Goal: Communication & Community: Answer question/provide support

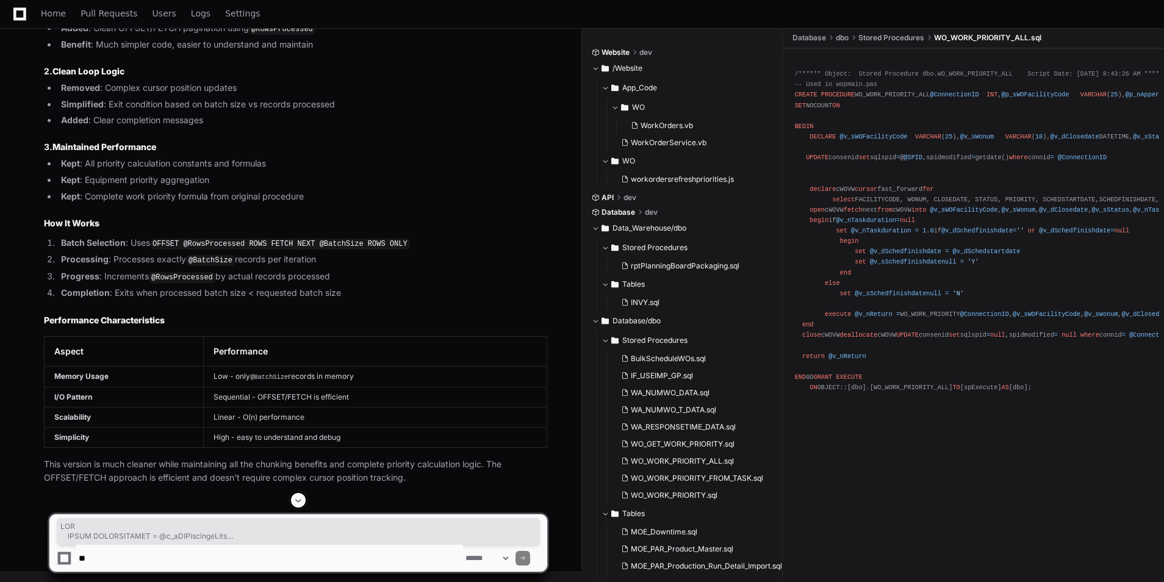
scroll to position [20408, 0]
drag, startPoint x: 82, startPoint y: 443, endPoint x: 46, endPoint y: 129, distance: 316.1
copy div "CREATE OR ALTER PROCEDURE WO_WORK_PRIORITY_ALL @ConnectionID INT , @p_sWOFacili…"
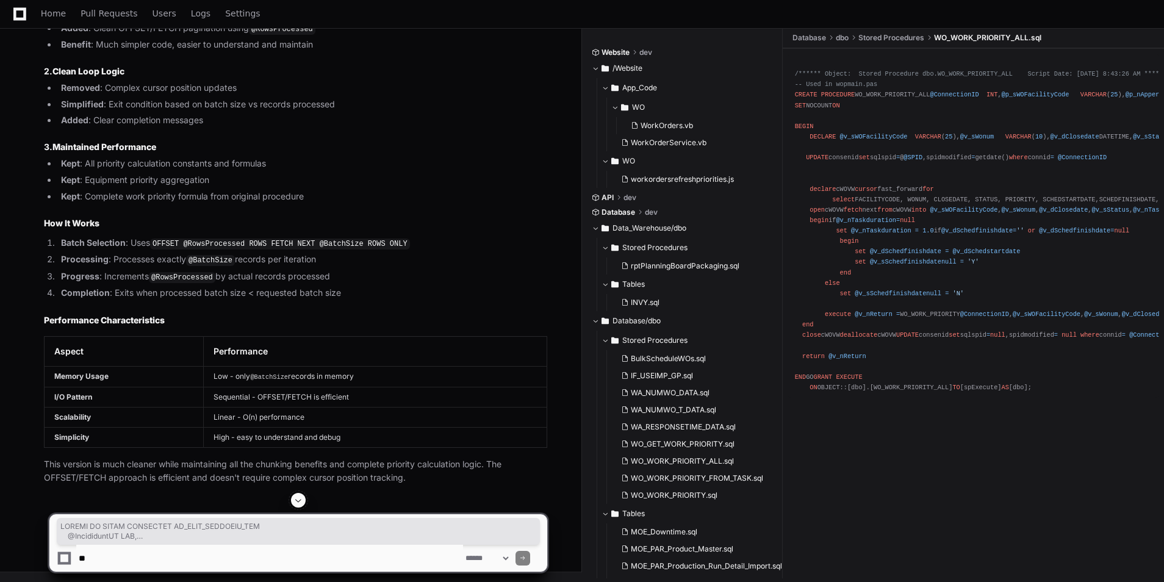
click at [271, 556] on textarea at bounding box center [269, 558] width 387 height 27
paste textarea "**********"
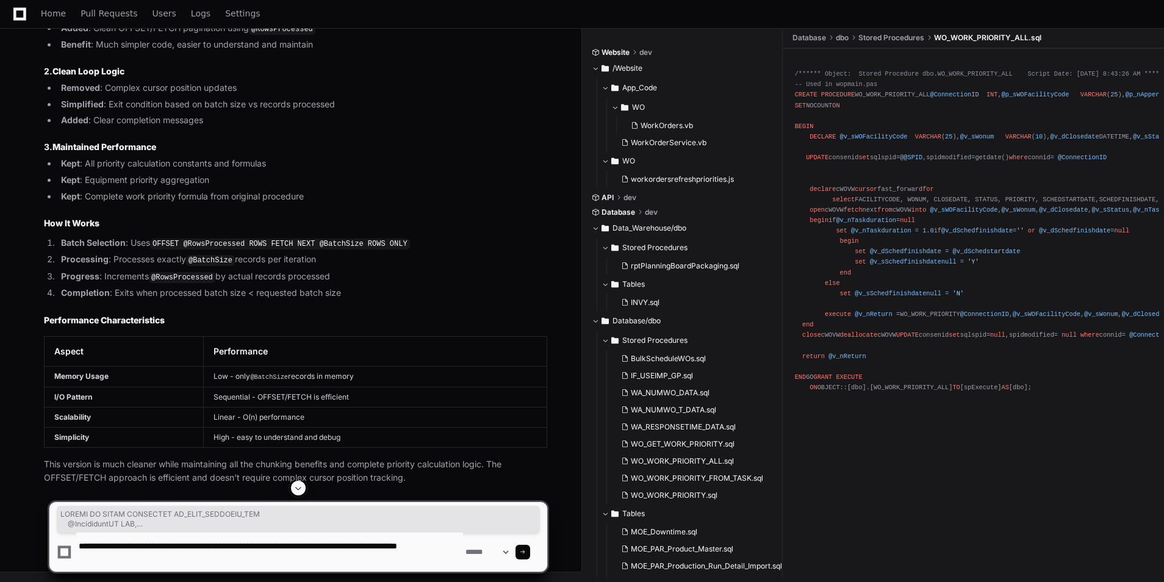
click at [199, 559] on textarea at bounding box center [269, 551] width 387 height 39
paste textarea "**********"
type textarea "**********"
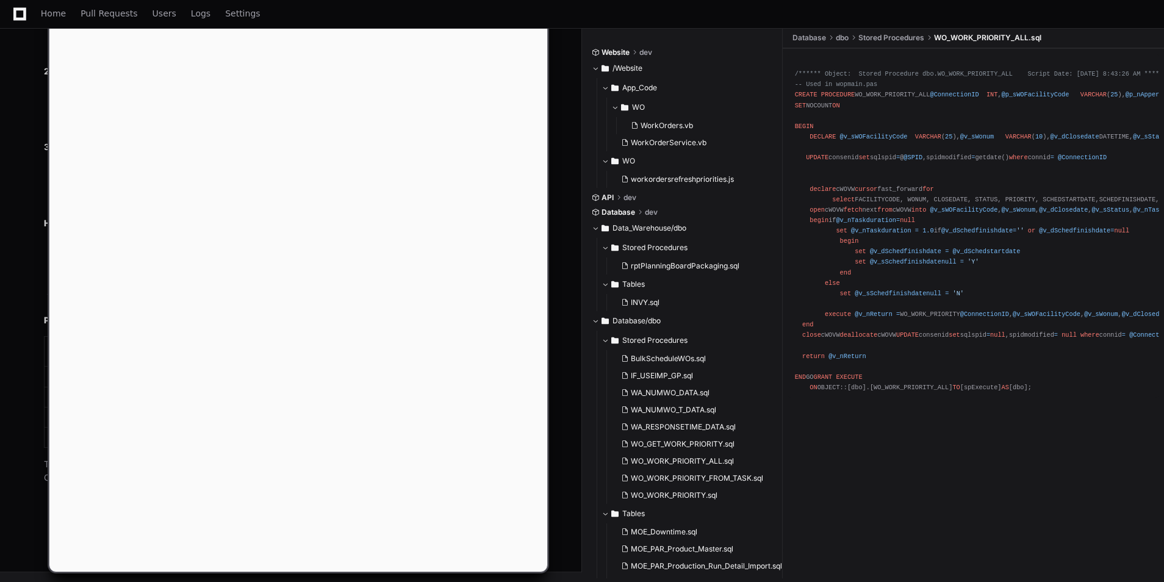
scroll to position [0, 0]
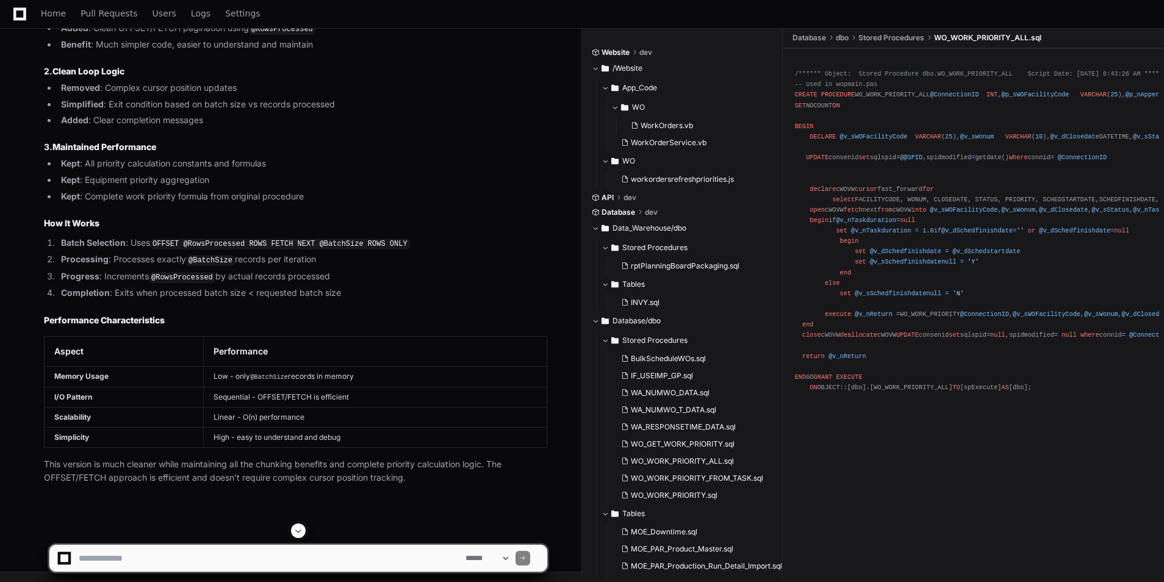
click at [295, 528] on span at bounding box center [298, 531] width 10 height 10
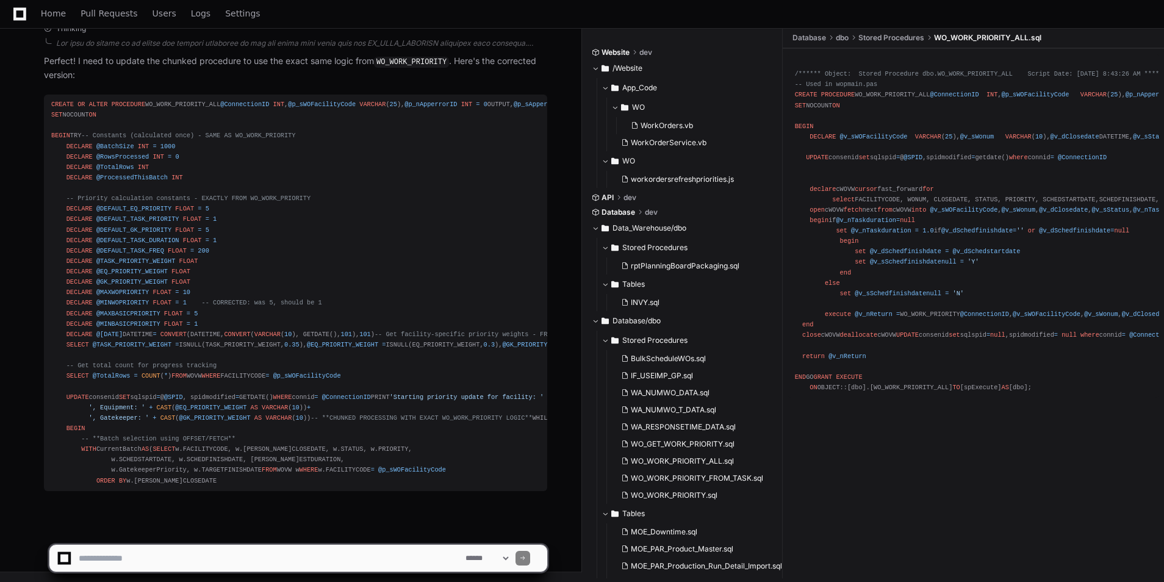
scroll to position [27008, 0]
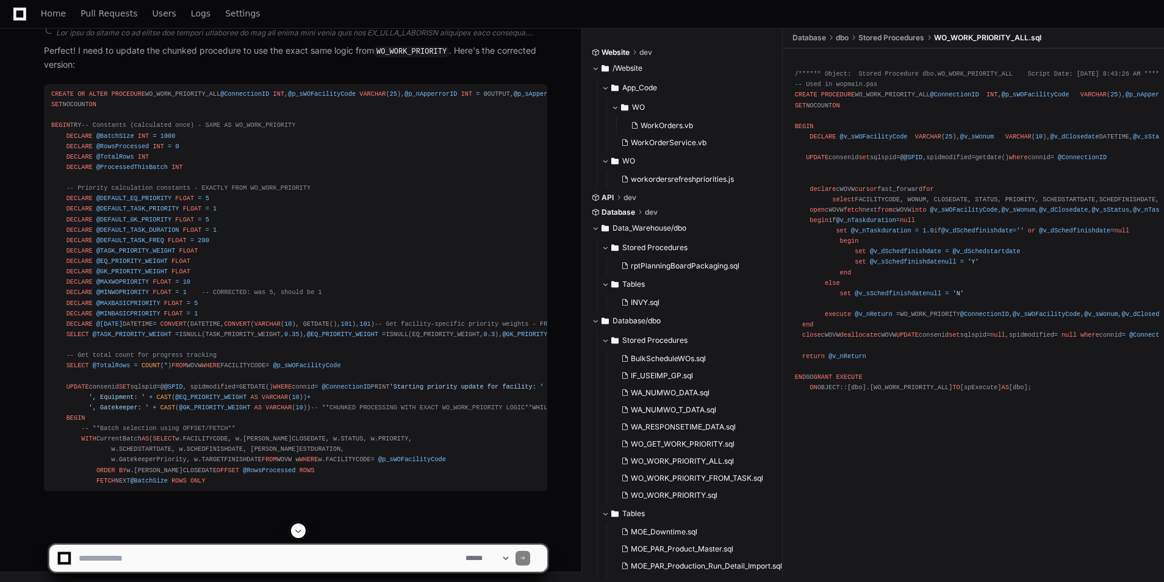
click at [301, 533] on span at bounding box center [298, 531] width 10 height 10
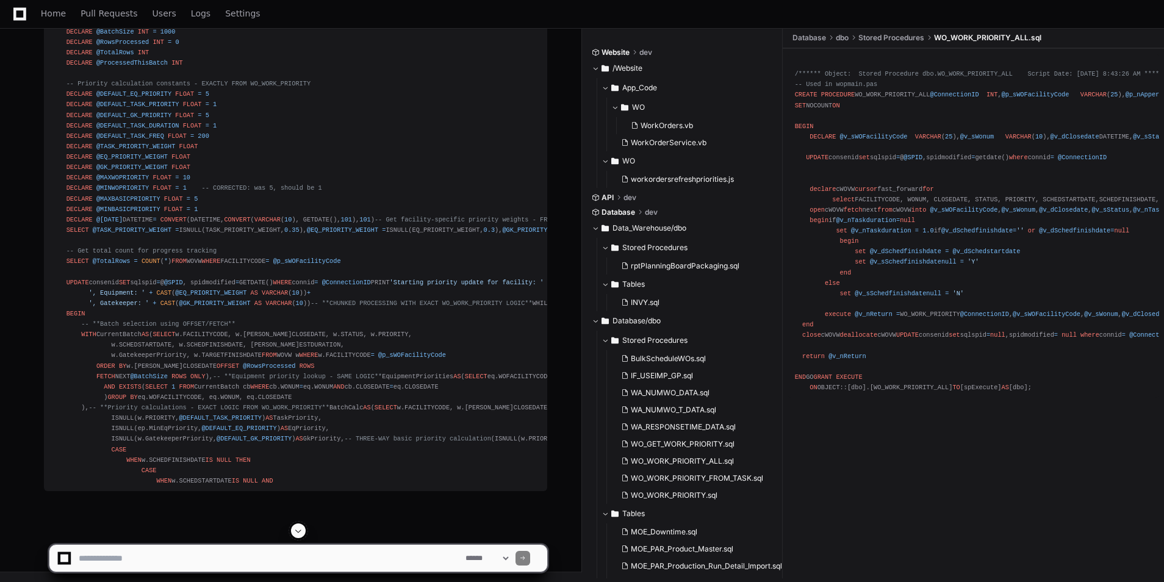
scroll to position [26763, 0]
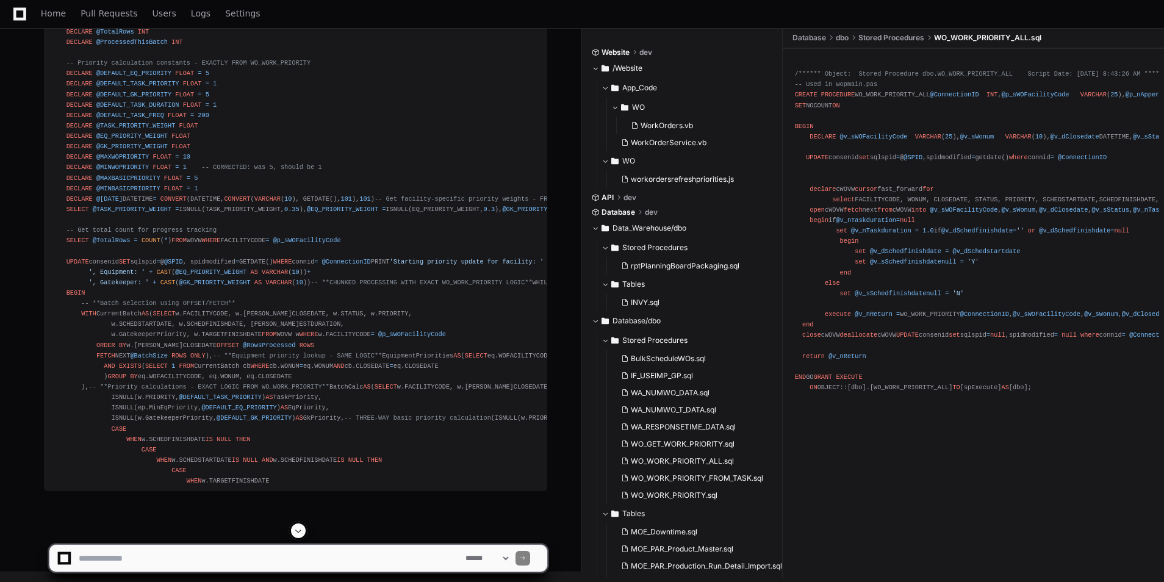
click at [302, 531] on span at bounding box center [298, 531] width 10 height 10
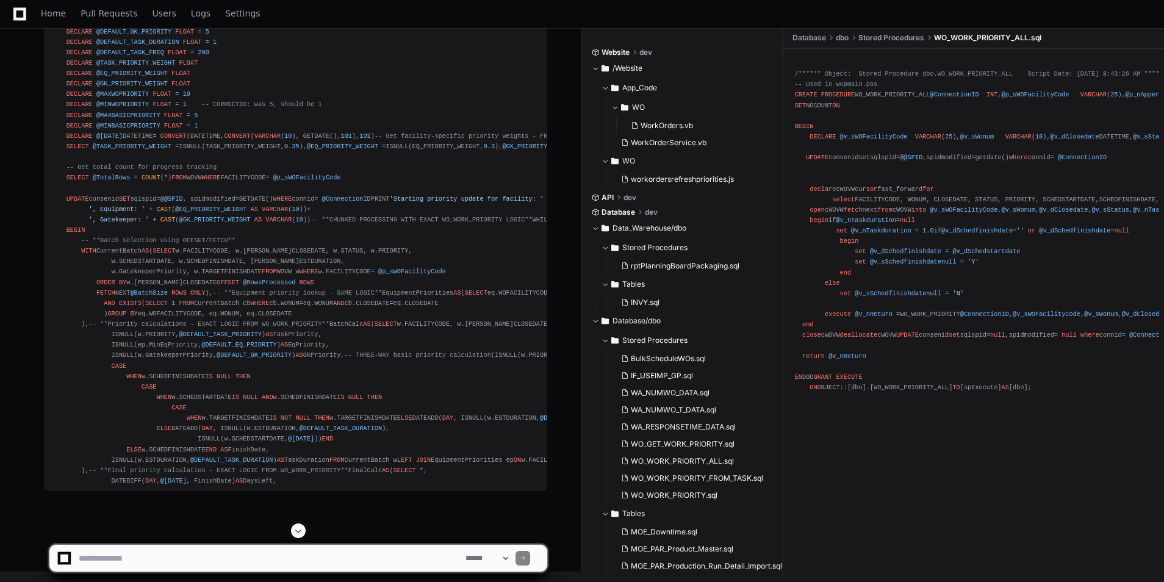
scroll to position [27562, 0]
click at [296, 535] on button at bounding box center [298, 530] width 15 height 15
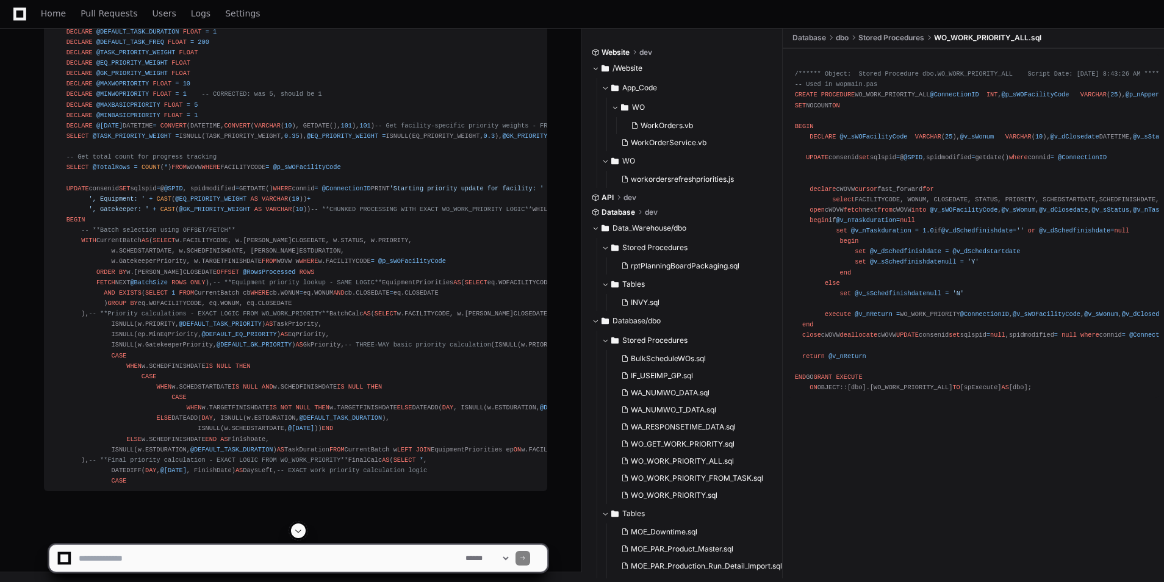
scroll to position [27583, 0]
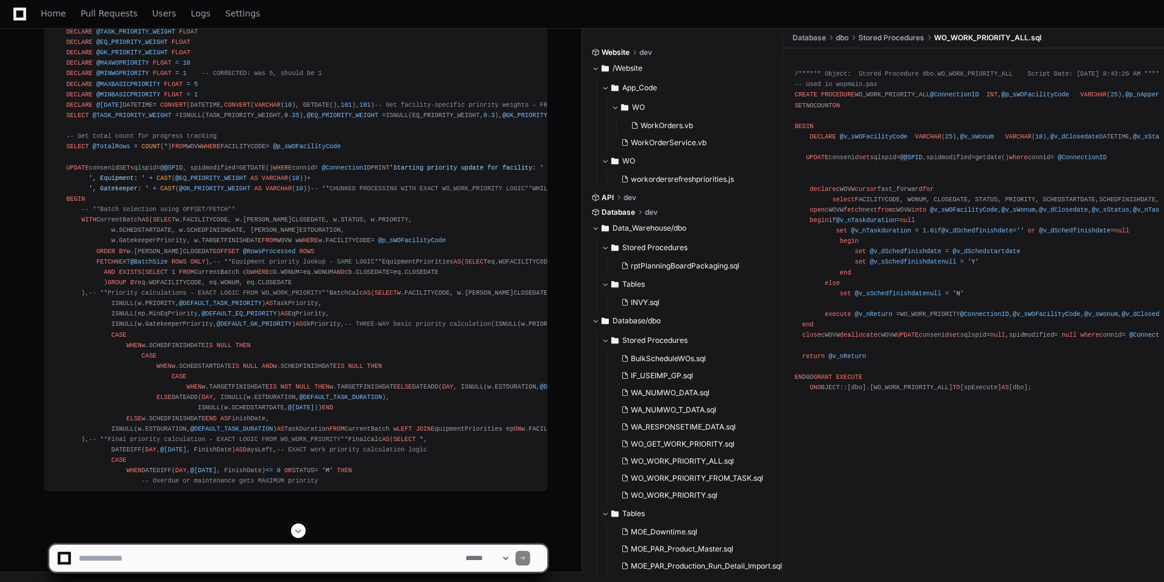
click at [295, 529] on span at bounding box center [298, 531] width 10 height 10
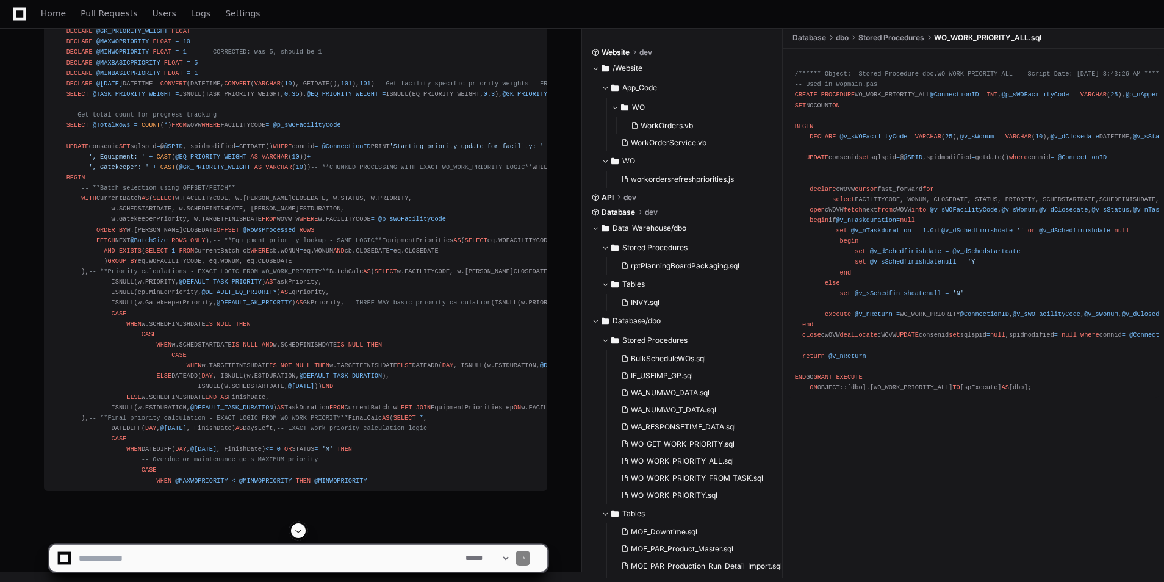
click at [298, 532] on span at bounding box center [298, 531] width 10 height 10
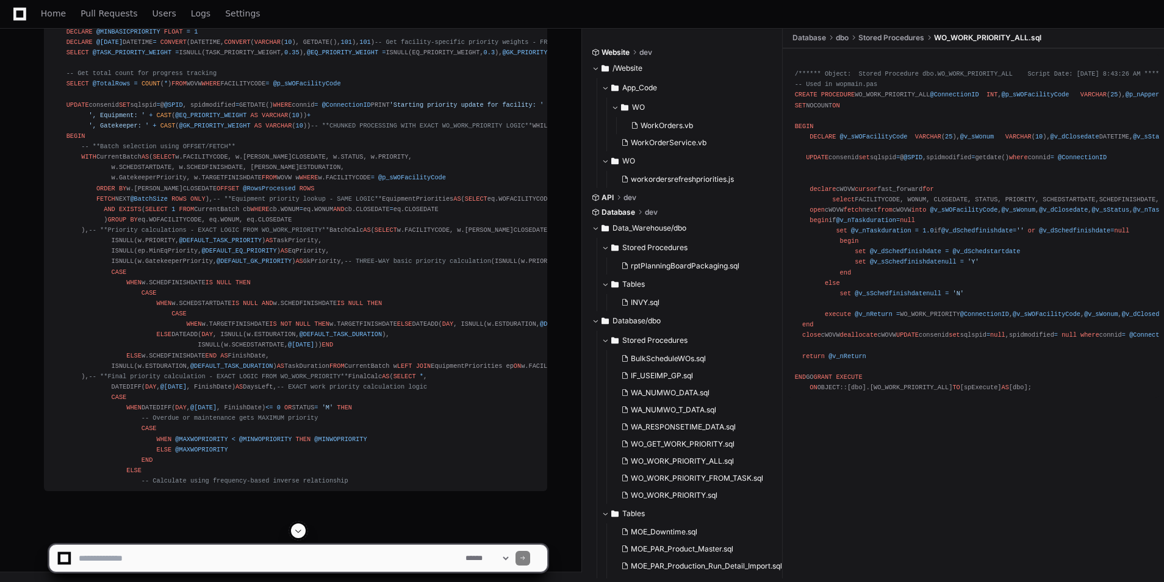
click at [296, 528] on span at bounding box center [298, 531] width 10 height 10
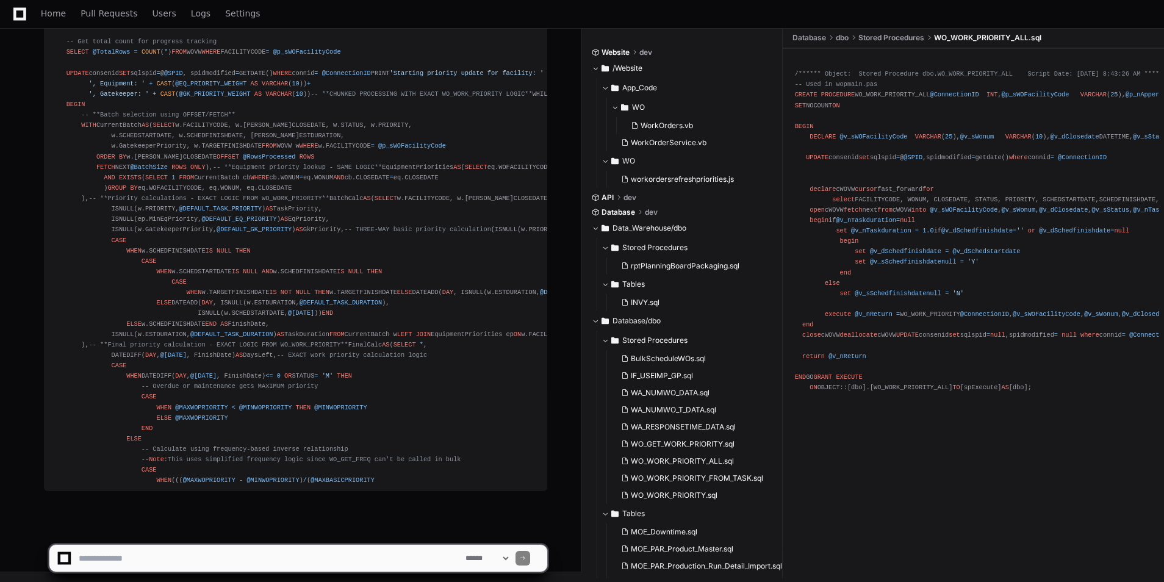
scroll to position [27698, 0]
click at [295, 532] on app-app-chat-input "**********" at bounding box center [298, 547] width 499 height 49
click at [296, 526] on span at bounding box center [298, 531] width 10 height 10
click at [301, 531] on span at bounding box center [298, 531] width 10 height 10
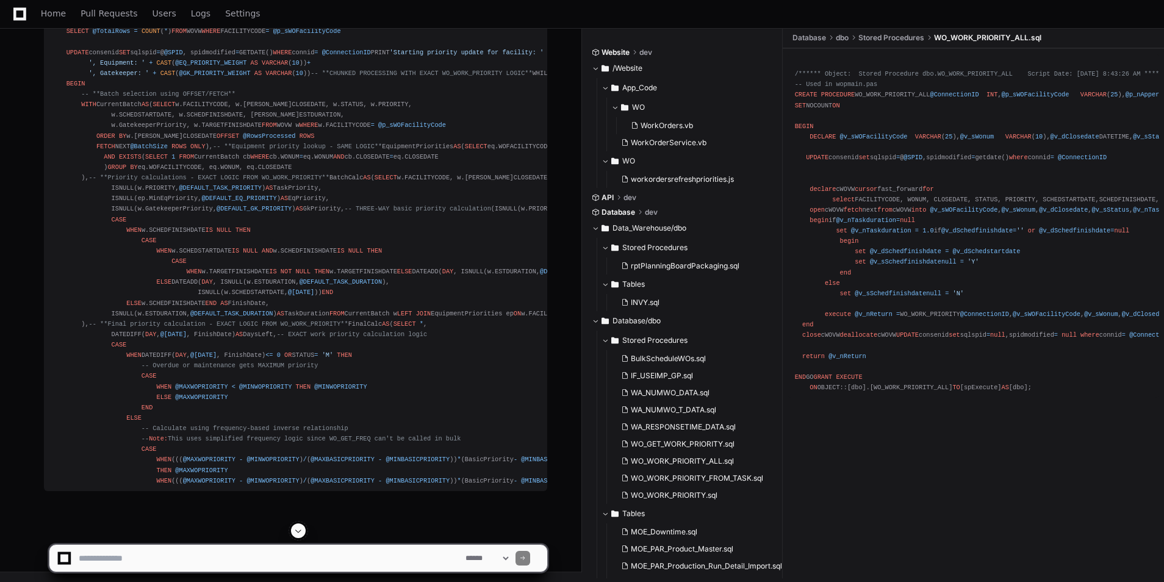
scroll to position [27781, 0]
click at [298, 535] on app-app-chat-input "**********" at bounding box center [298, 547] width 499 height 49
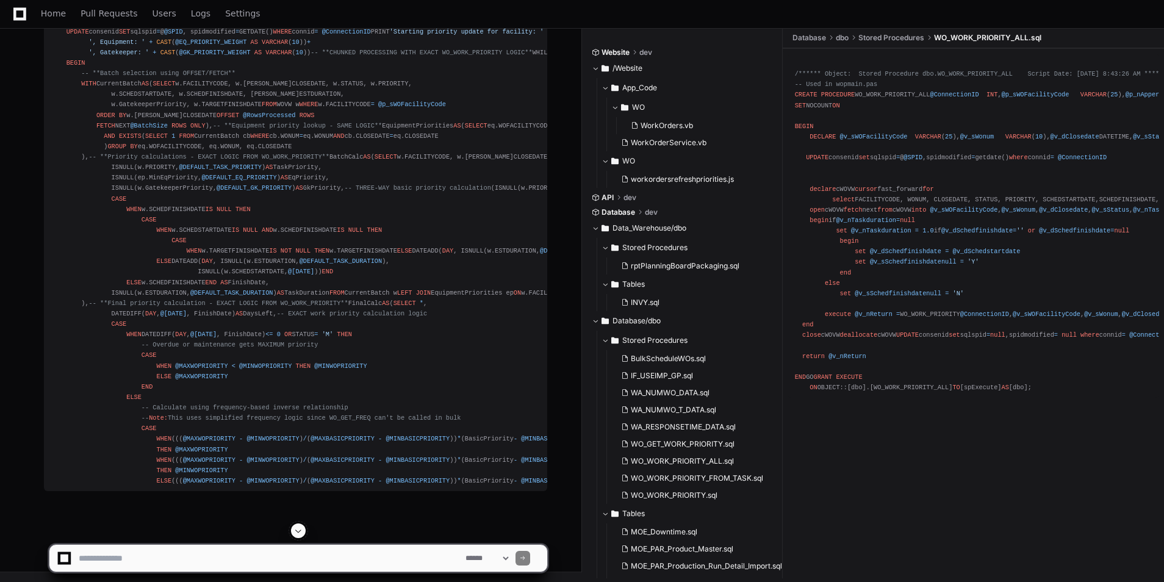
click at [297, 532] on span at bounding box center [298, 531] width 10 height 10
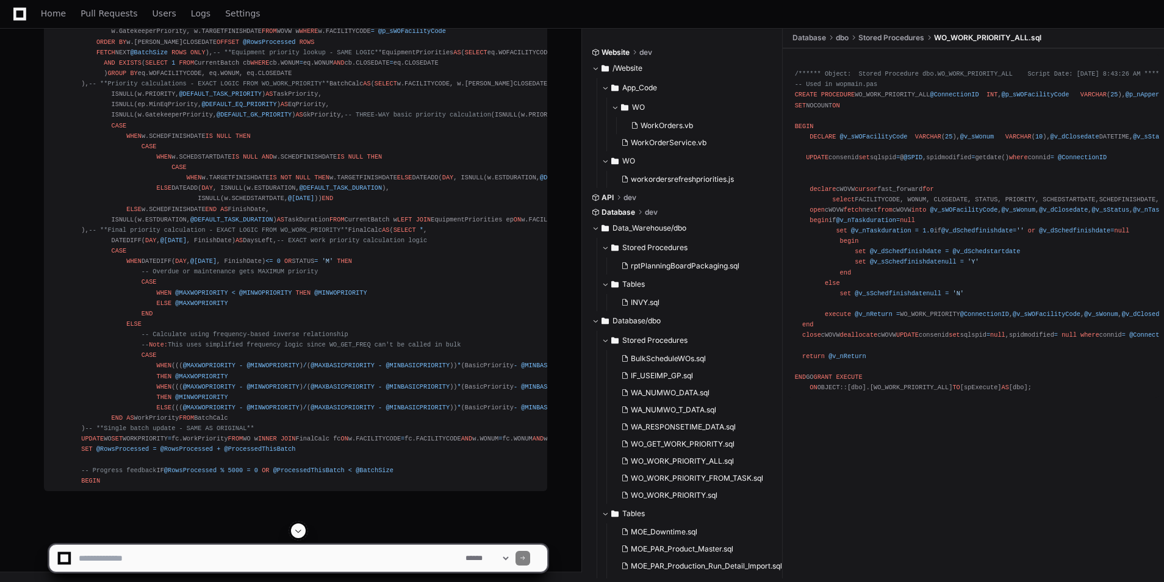
scroll to position [27777, 0]
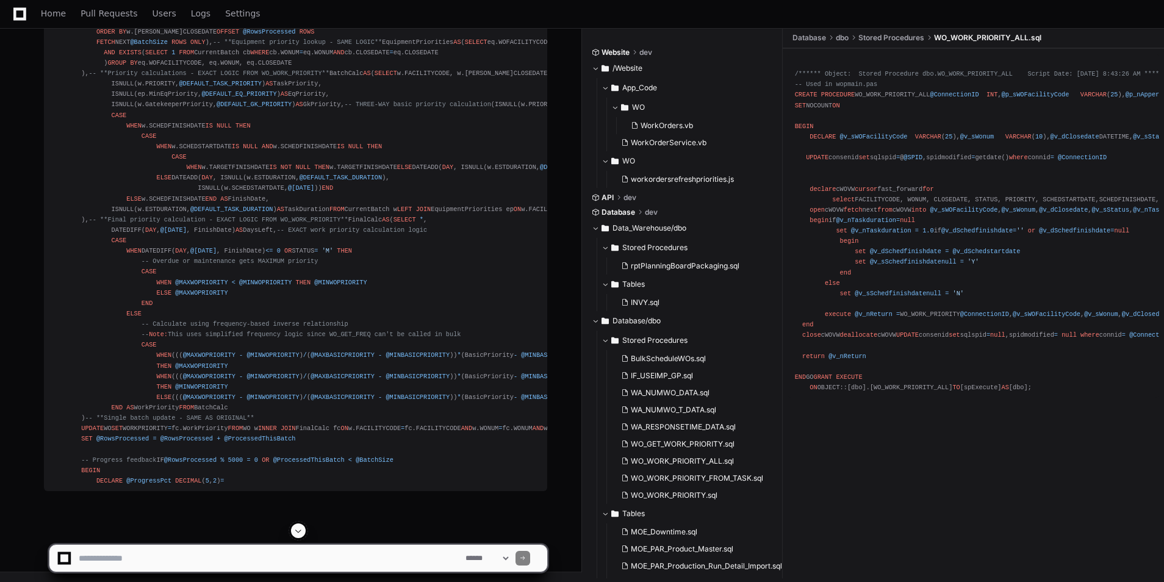
click at [299, 530] on span at bounding box center [298, 531] width 10 height 10
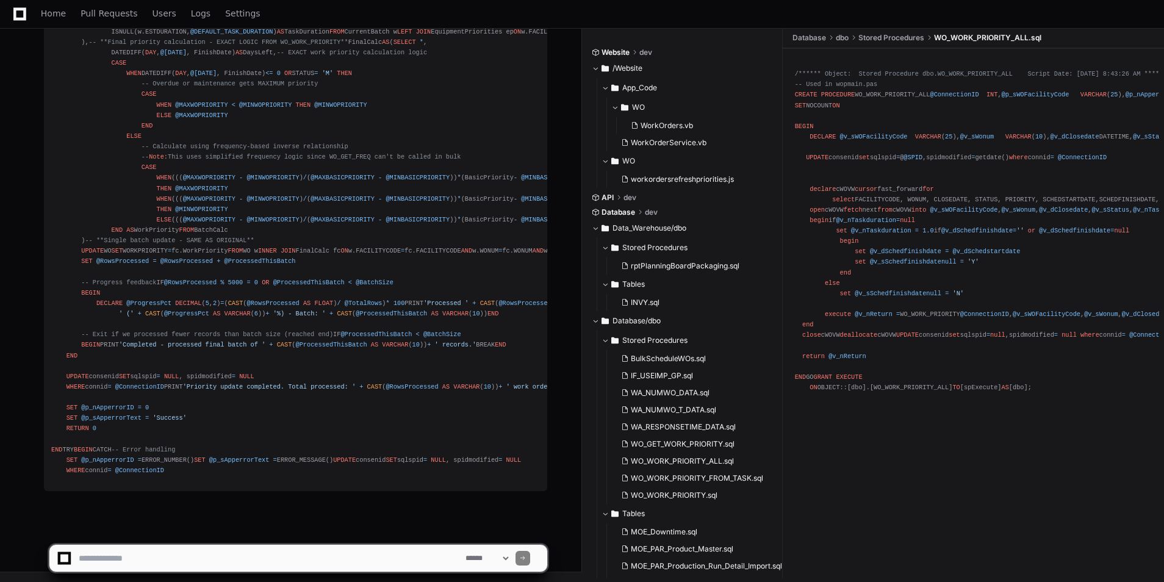
scroll to position [28377, 0]
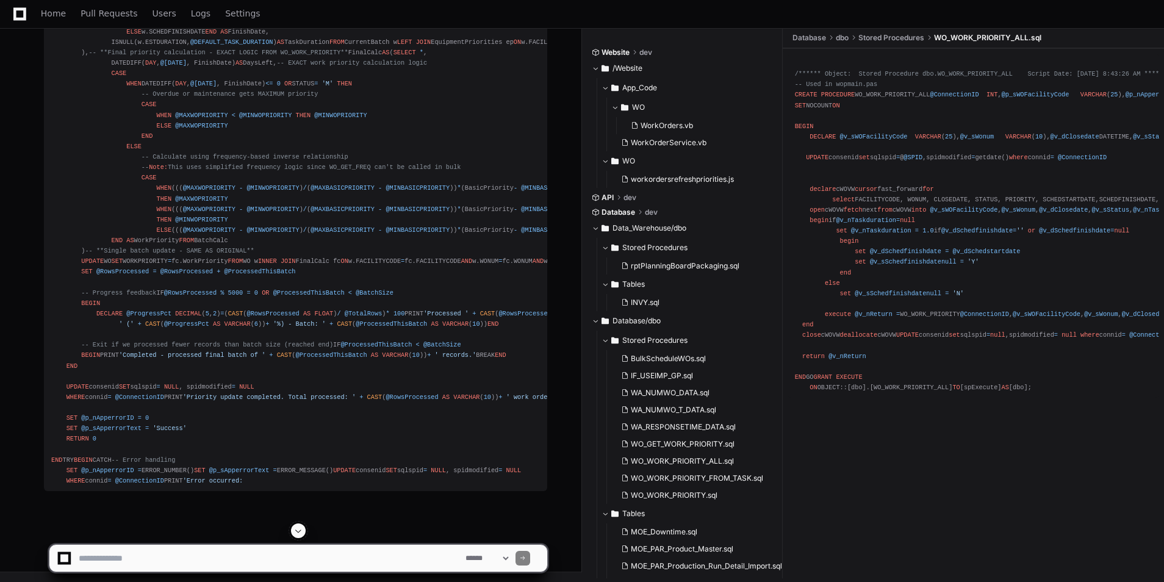
click at [296, 533] on span at bounding box center [298, 531] width 10 height 10
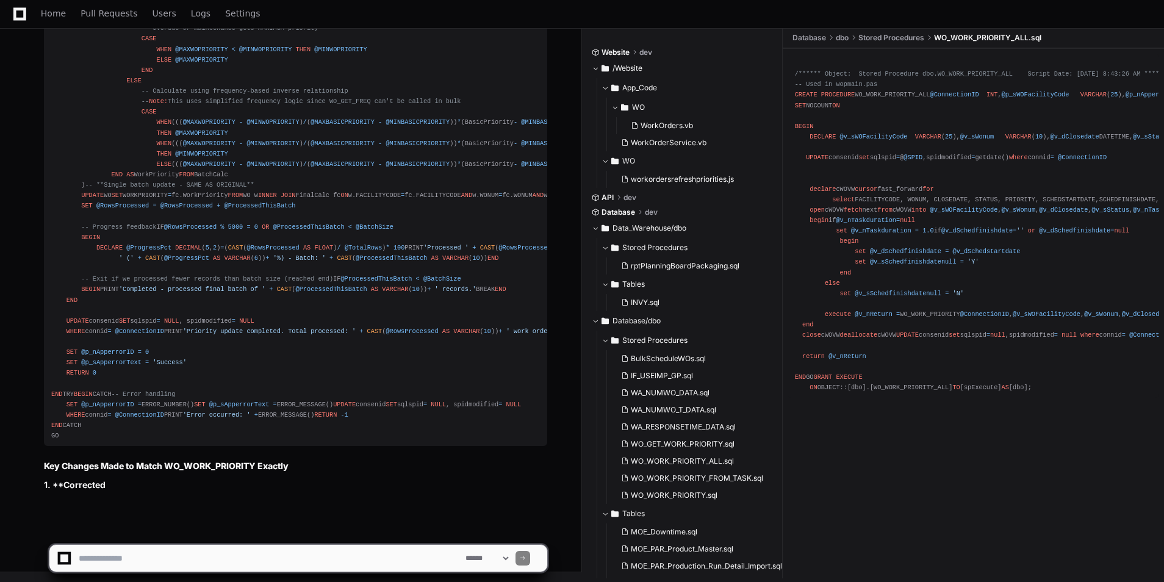
scroll to position [28455, 0]
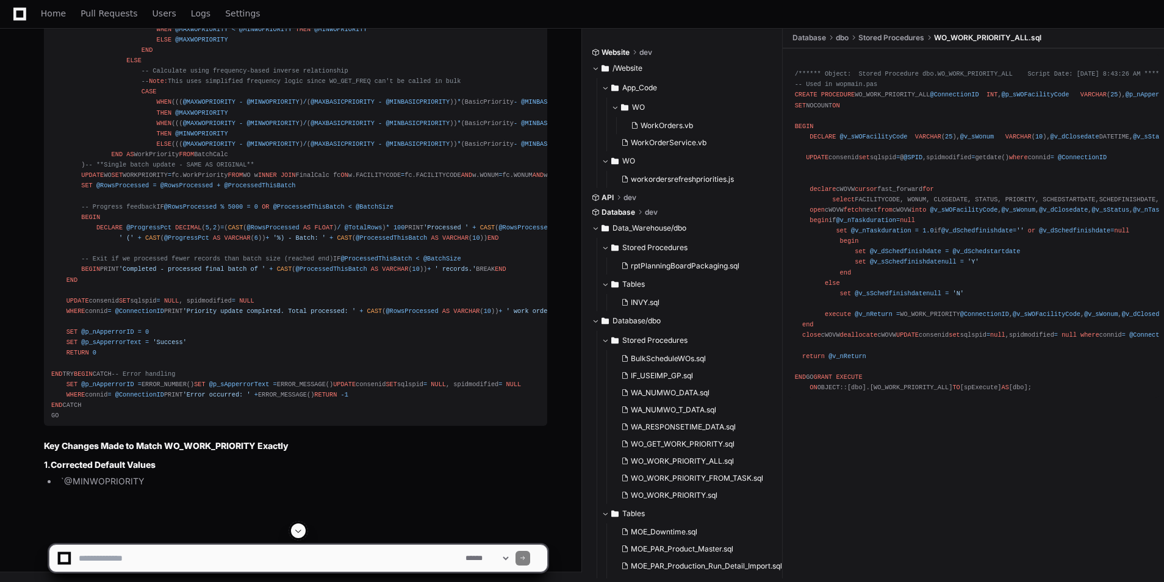
click at [293, 533] on button at bounding box center [298, 530] width 15 height 15
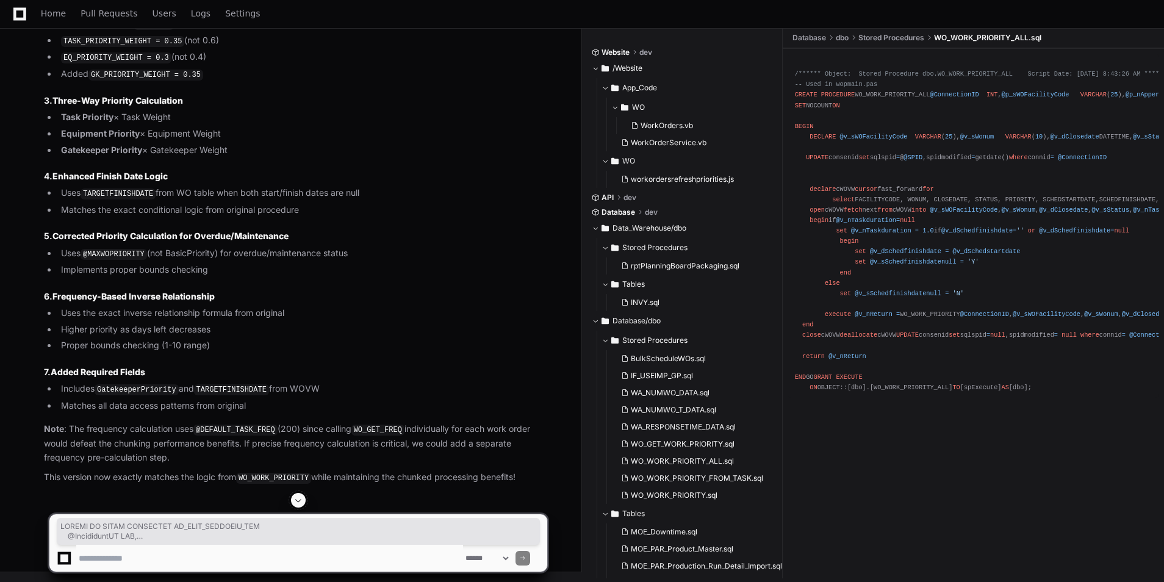
scroll to position [28518, 0]
drag, startPoint x: 48, startPoint y: 224, endPoint x: 209, endPoint y: 399, distance: 237.4
copy div "CREATE OR ALTER PROCEDURE WO_WORK_PRIORITY_ALL @ConnectionID INT , @p_sWOFacili…"
click at [254, 556] on textarea at bounding box center [269, 558] width 387 height 27
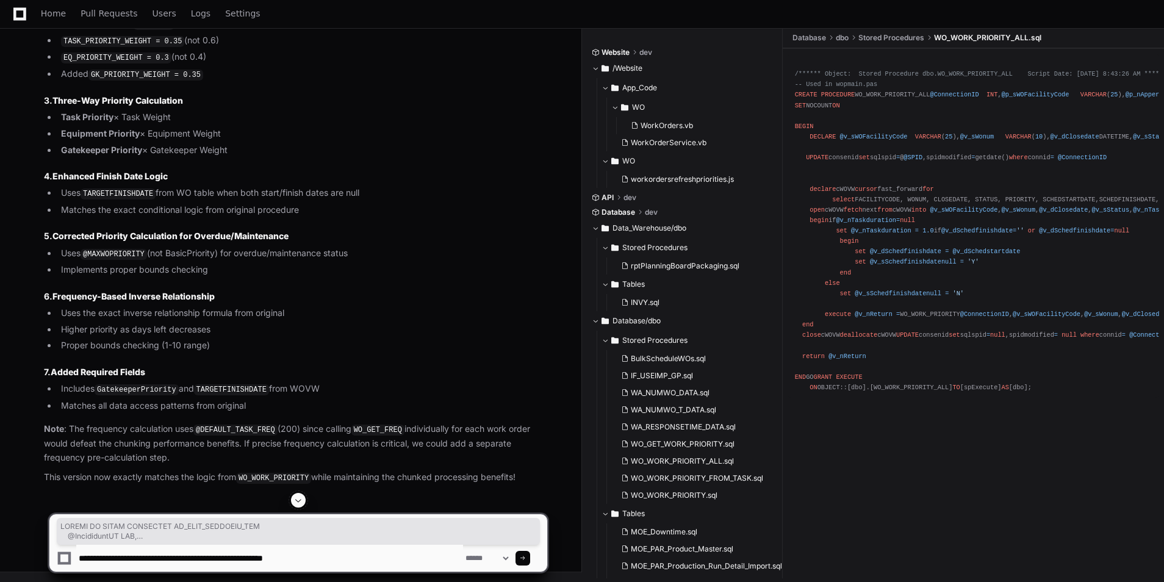
paste textarea "**********"
click at [317, 562] on textarea at bounding box center [269, 558] width 387 height 27
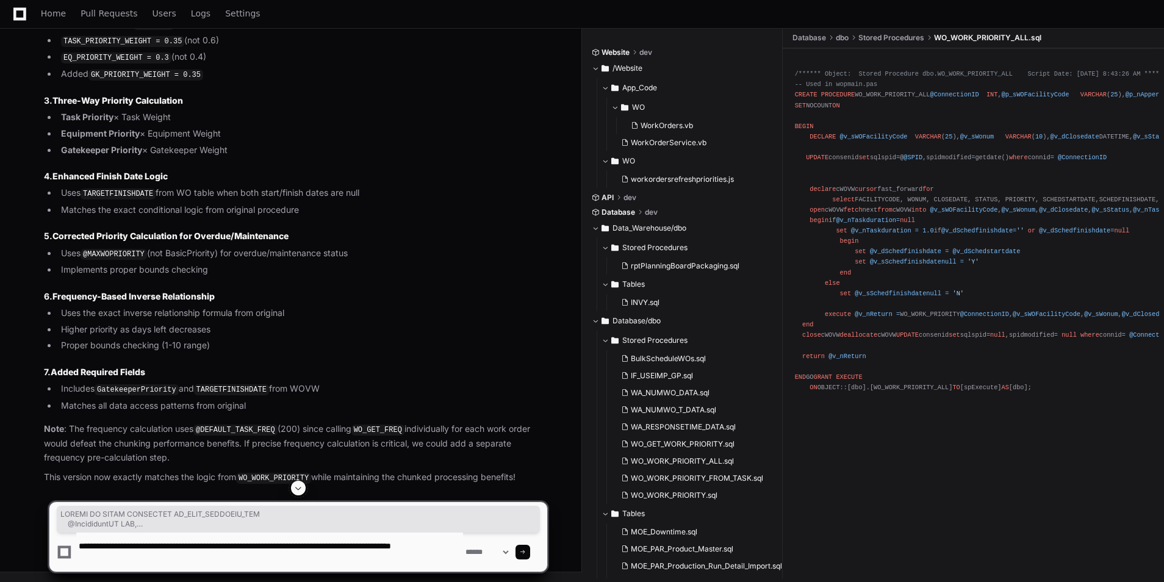
paste textarea "**********"
type textarea "**********"
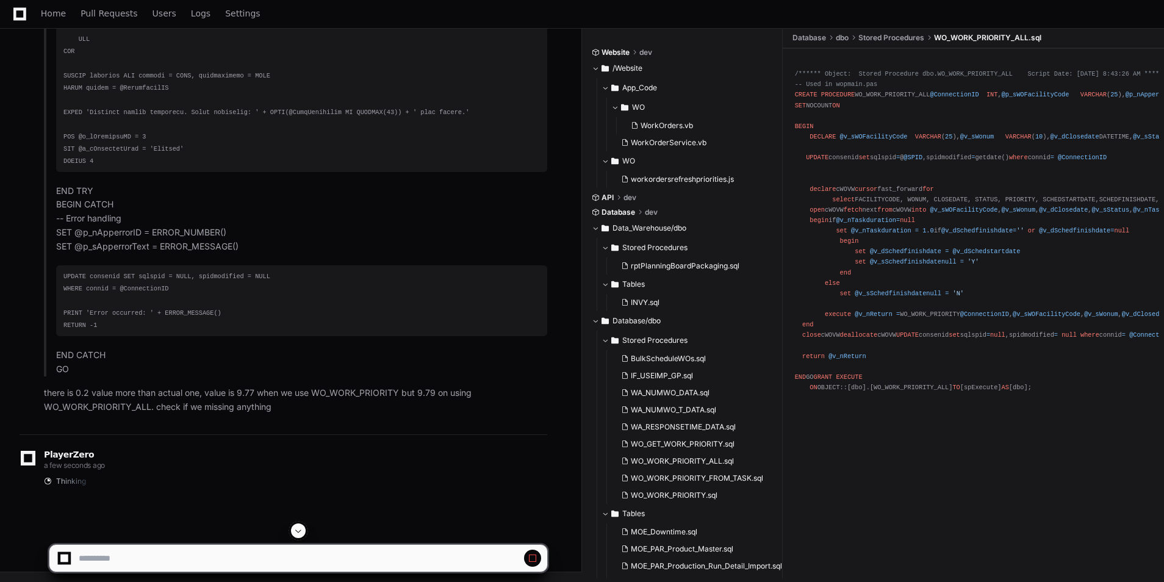
click at [296, 533] on span at bounding box center [298, 531] width 10 height 10
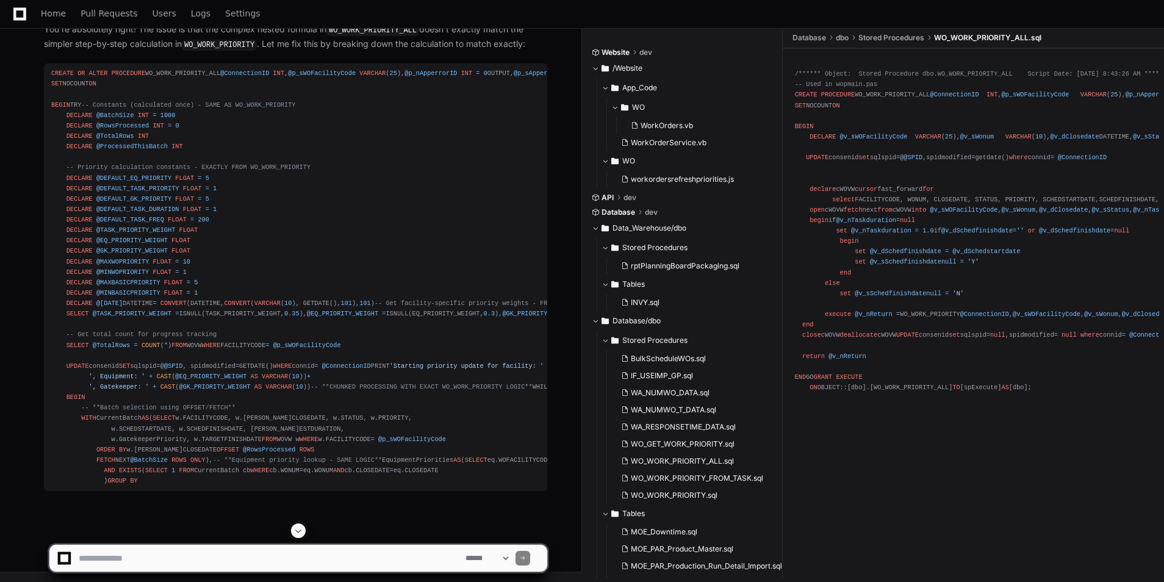
scroll to position [32541, 0]
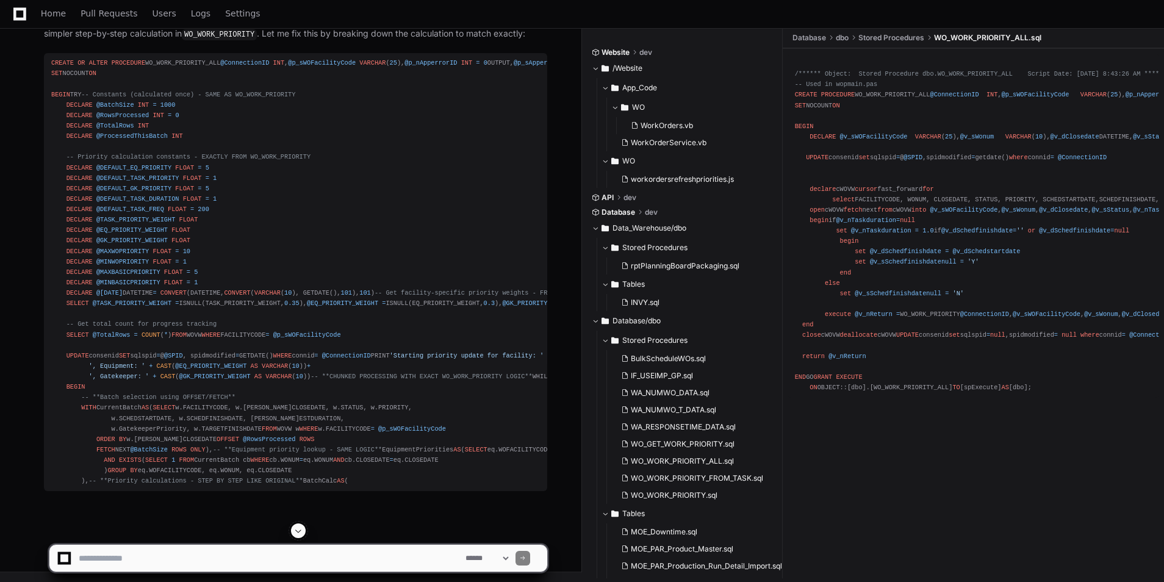
click at [300, 530] on span at bounding box center [298, 531] width 10 height 10
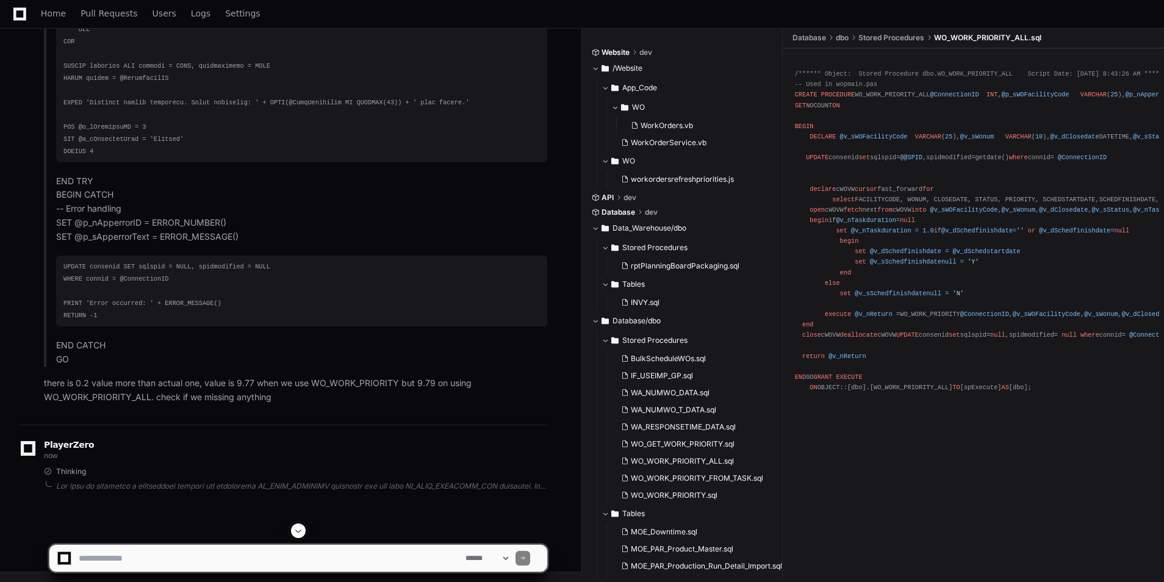
scroll to position [32749, 0]
click at [304, 531] on app-app-chat-input "**********" at bounding box center [298, 547] width 499 height 49
